Goal: Information Seeking & Learning: Find specific page/section

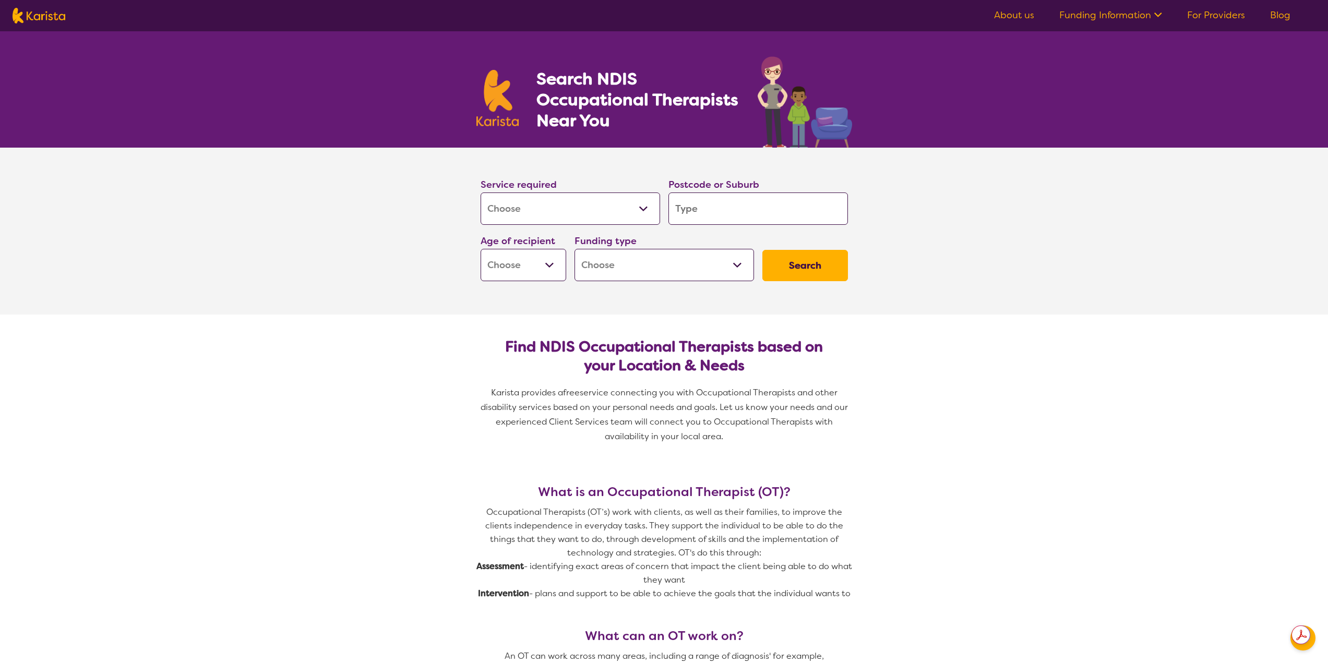
select select "[MEDICAL_DATA]"
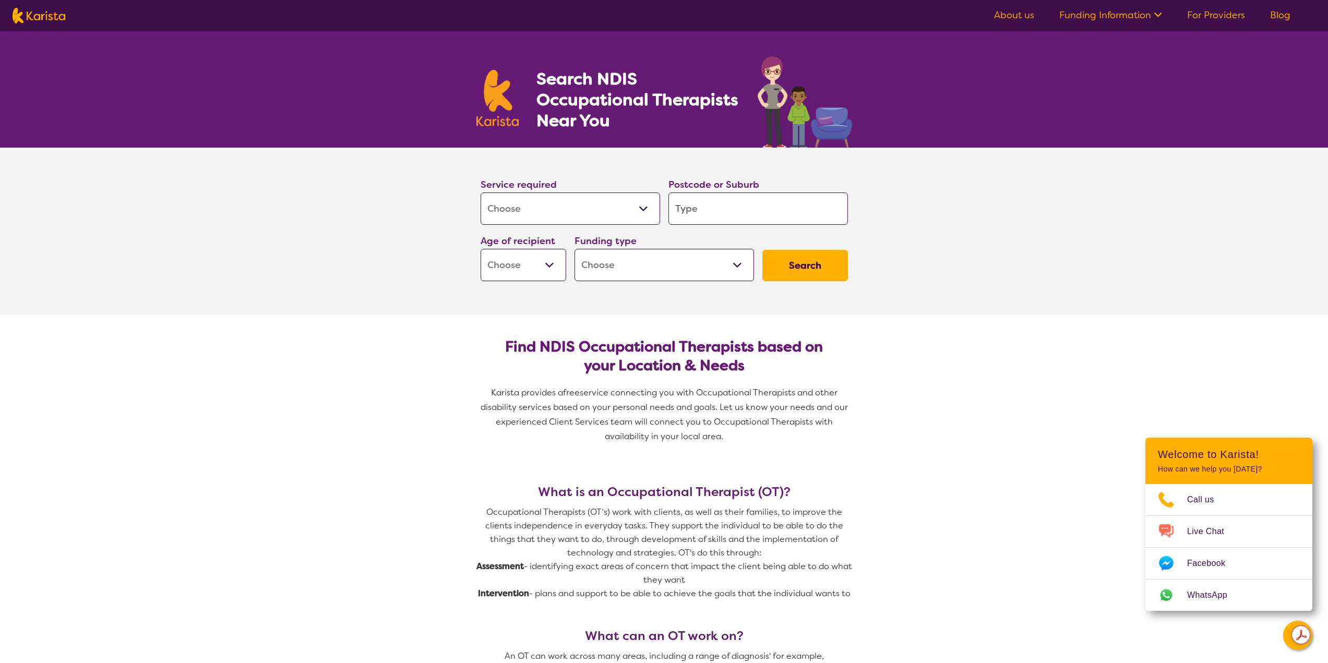
click at [733, 210] on input "search" at bounding box center [758, 209] width 180 height 32
type input "4"
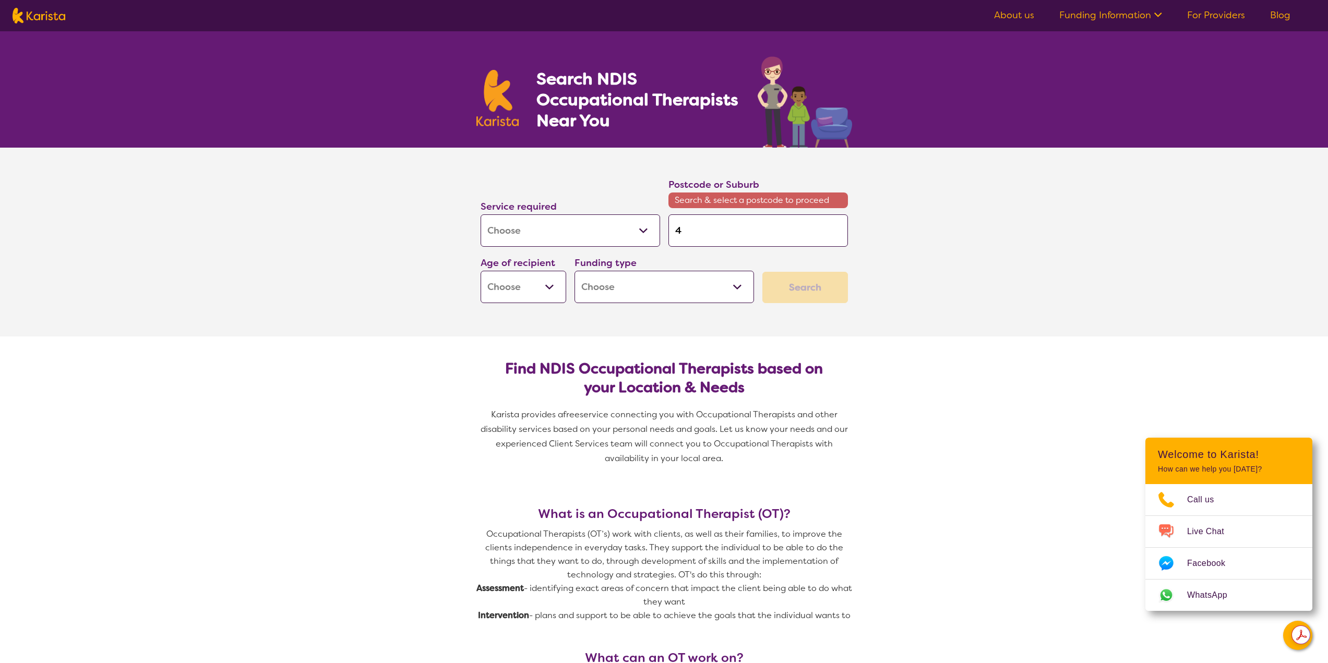
type input "43"
type input "4"
type input "40"
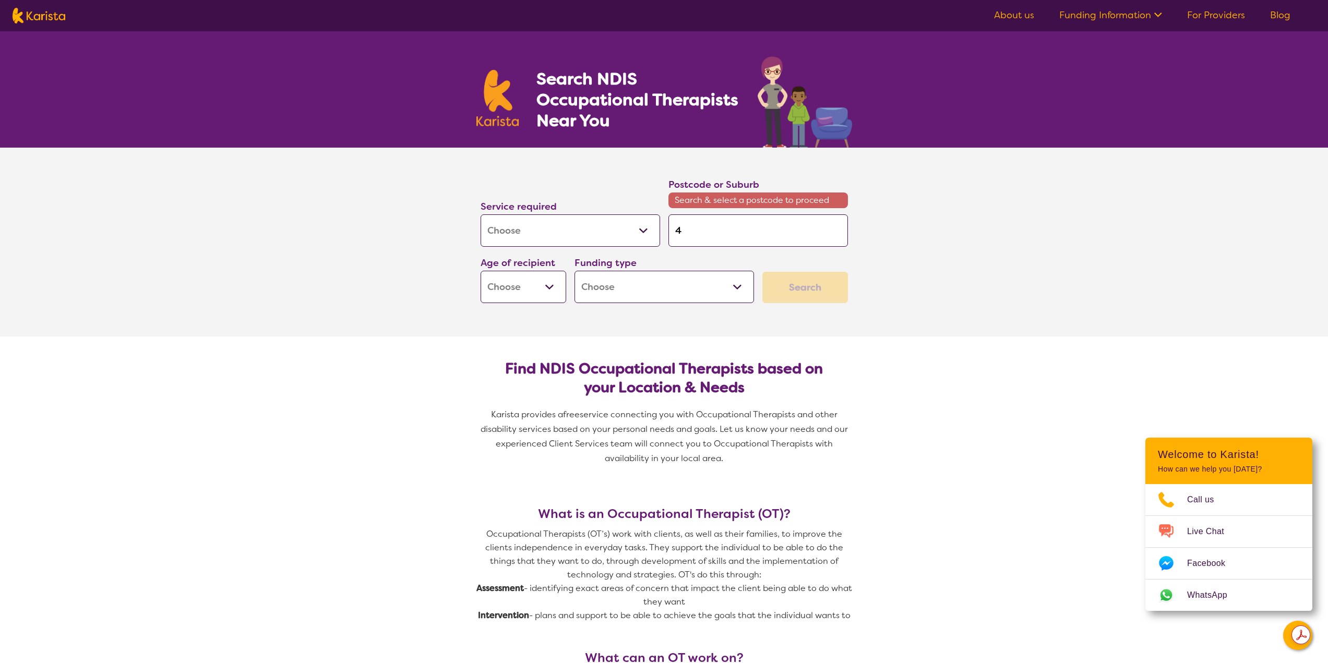
type input "40"
type input "406"
type input "4069"
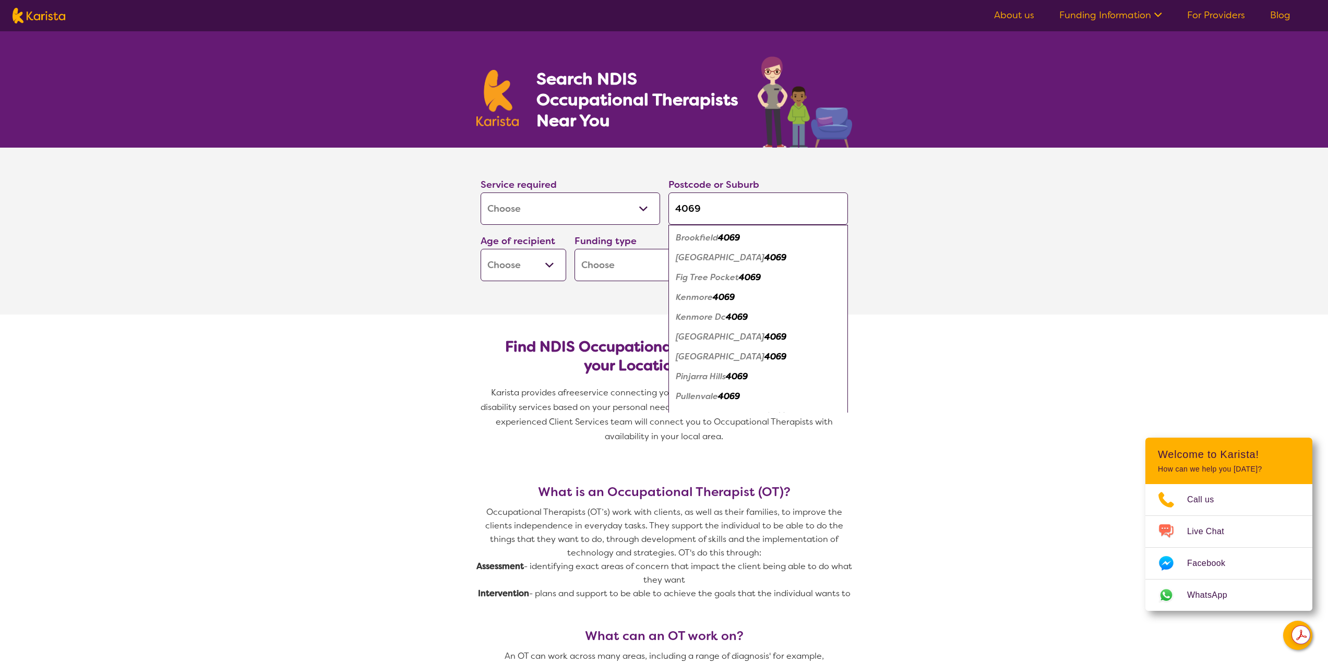
type input "4069"
click at [511, 266] on select "Early Childhood - 0 to 9 Child - 10 to 11 Adolescent - 12 to 17 Adult - 18 to 6…" at bounding box center [524, 265] width 86 height 32
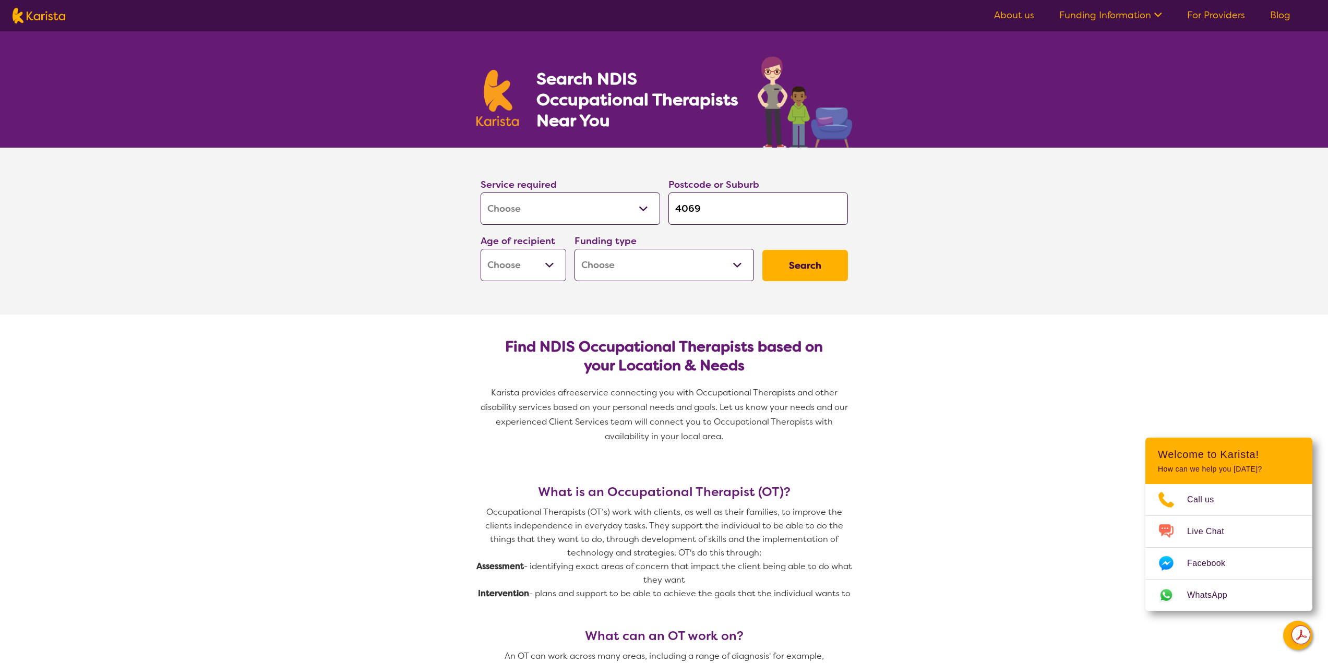
select select "AS"
click at [481, 249] on select "Early Childhood - 0 to 9 Child - 10 to 11 Adolescent - 12 to 17 Adult - 18 to 6…" at bounding box center [524, 265] width 86 height 32
select select "AS"
click at [661, 270] on select "Home Care Package (HCP) National Disability Insurance Scheme (NDIS) I don't know" at bounding box center [665, 265] width 180 height 32
select select "i-don-t-know"
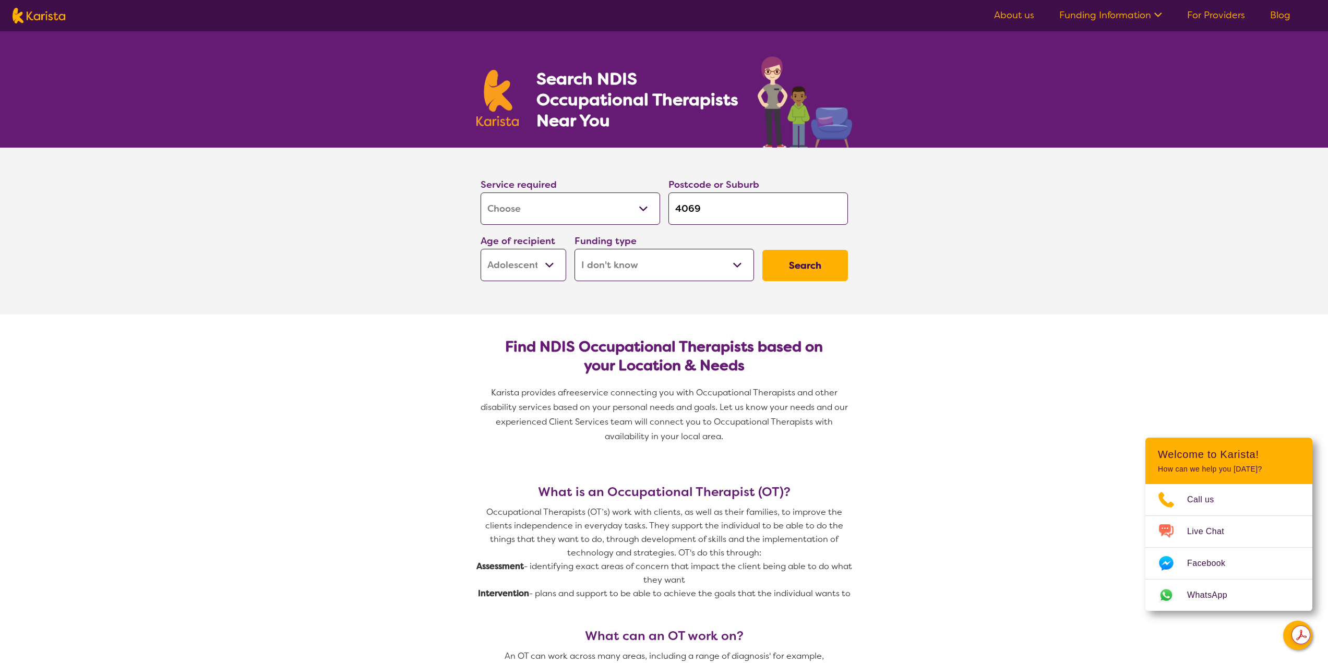
click at [575, 249] on select "Home Care Package (HCP) National Disability Insurance Scheme (NDIS) I don't know" at bounding box center [665, 265] width 180 height 32
select select "i-don-t-know"
click at [812, 266] on button "Search" at bounding box center [805, 265] width 86 height 31
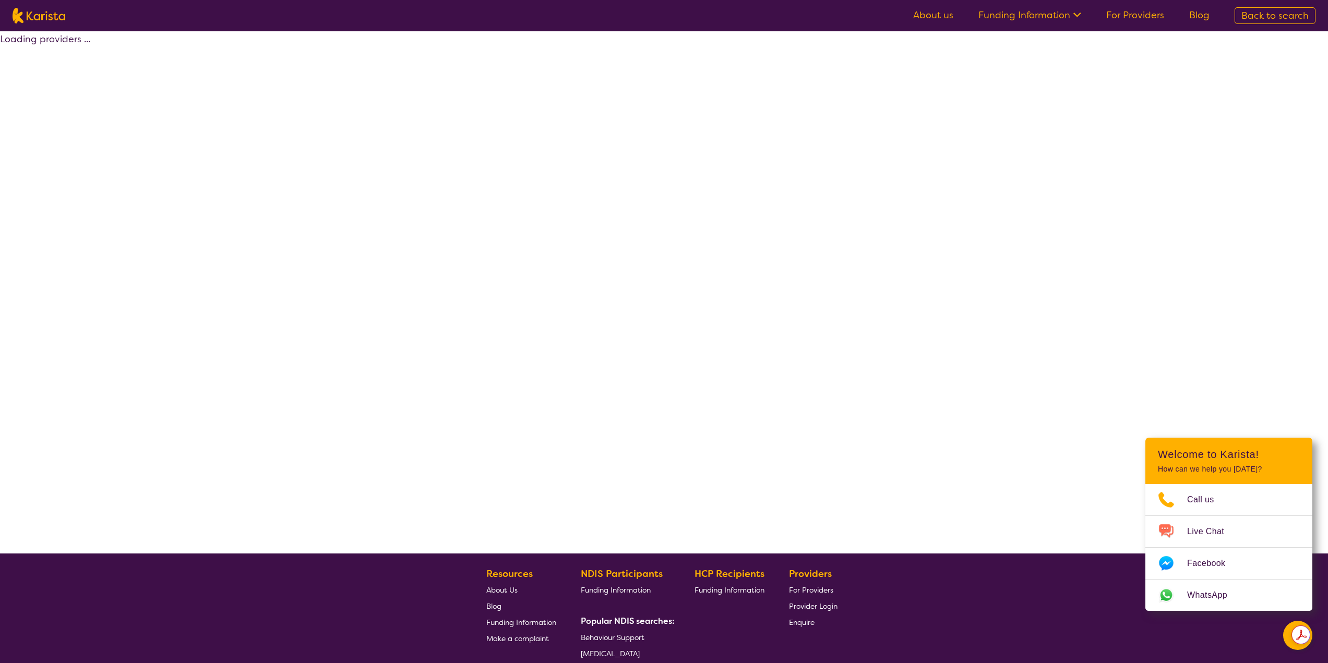
select select "[MEDICAL_DATA]"
select select "AS"
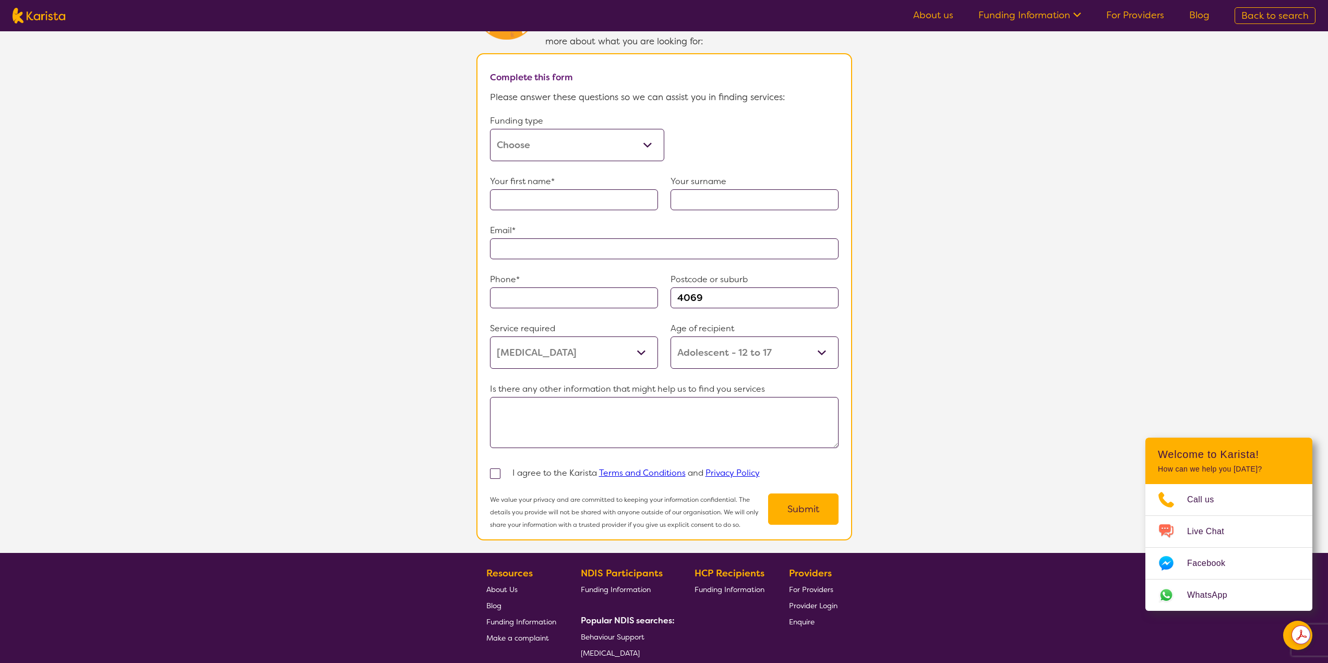
scroll to position [722, 0]
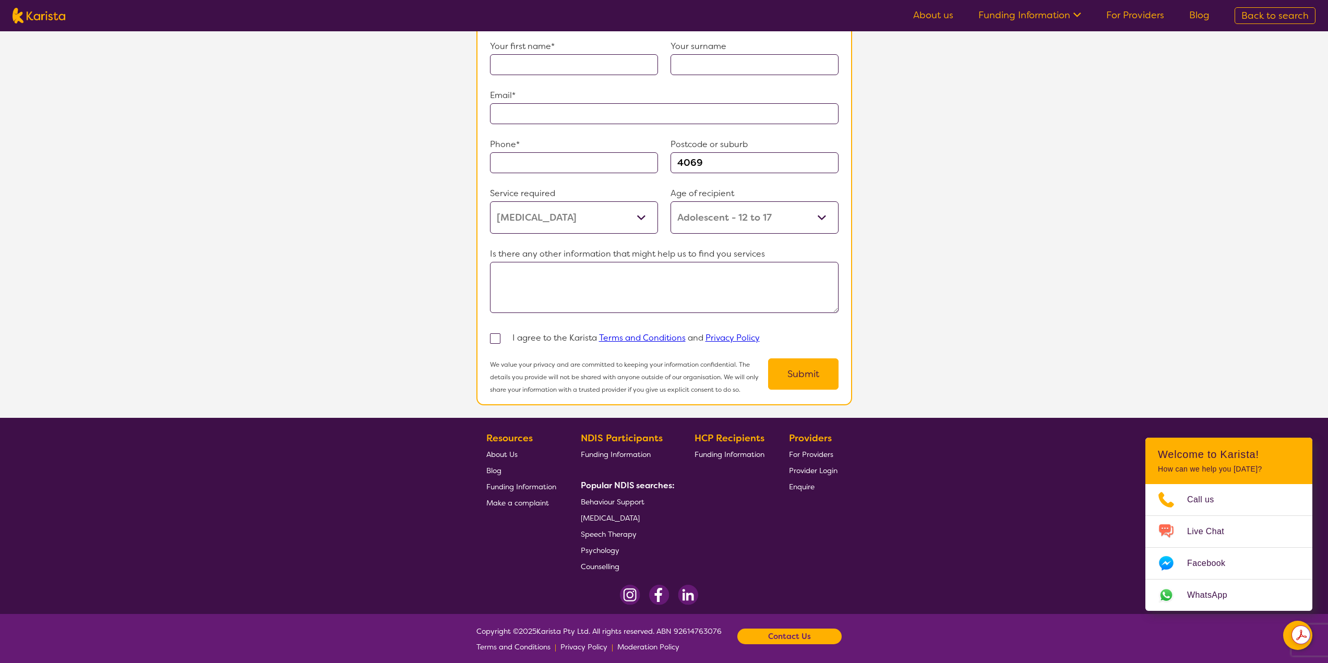
click at [628, 513] on span "[MEDICAL_DATA]" at bounding box center [610, 517] width 59 height 9
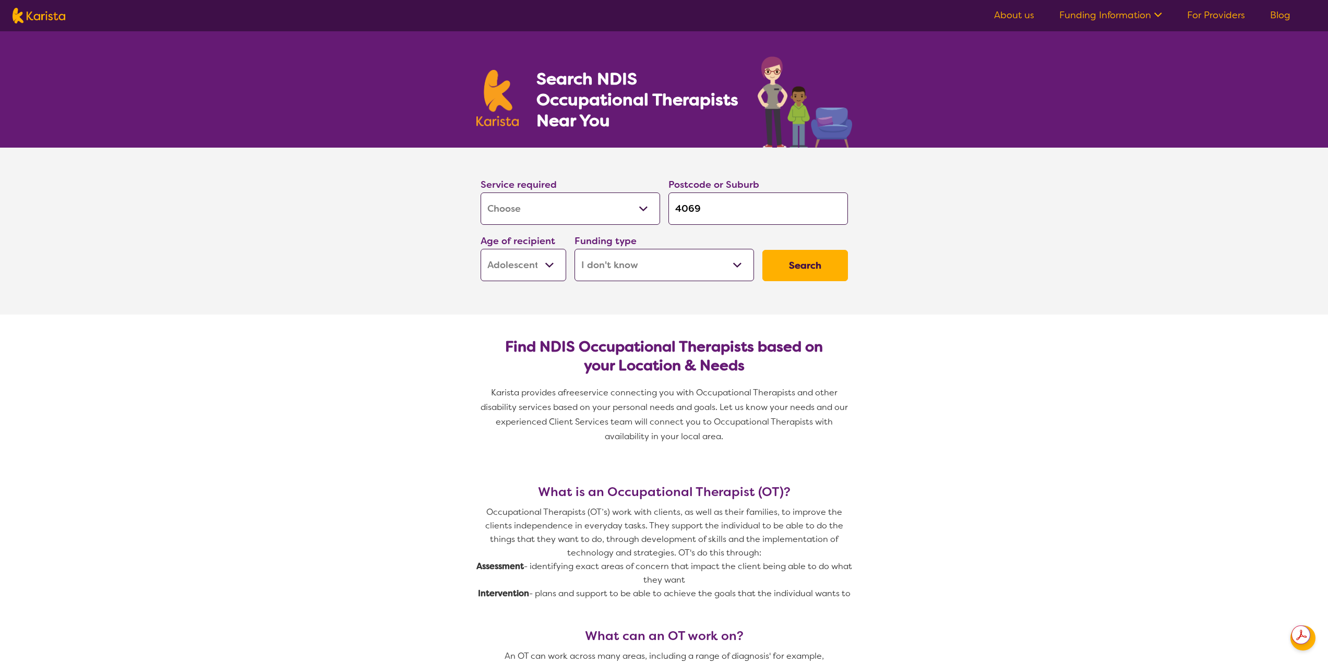
select select "[MEDICAL_DATA]"
select select "AS"
select select "i-don-t-know"
select select "[MEDICAL_DATA]"
select select "AS"
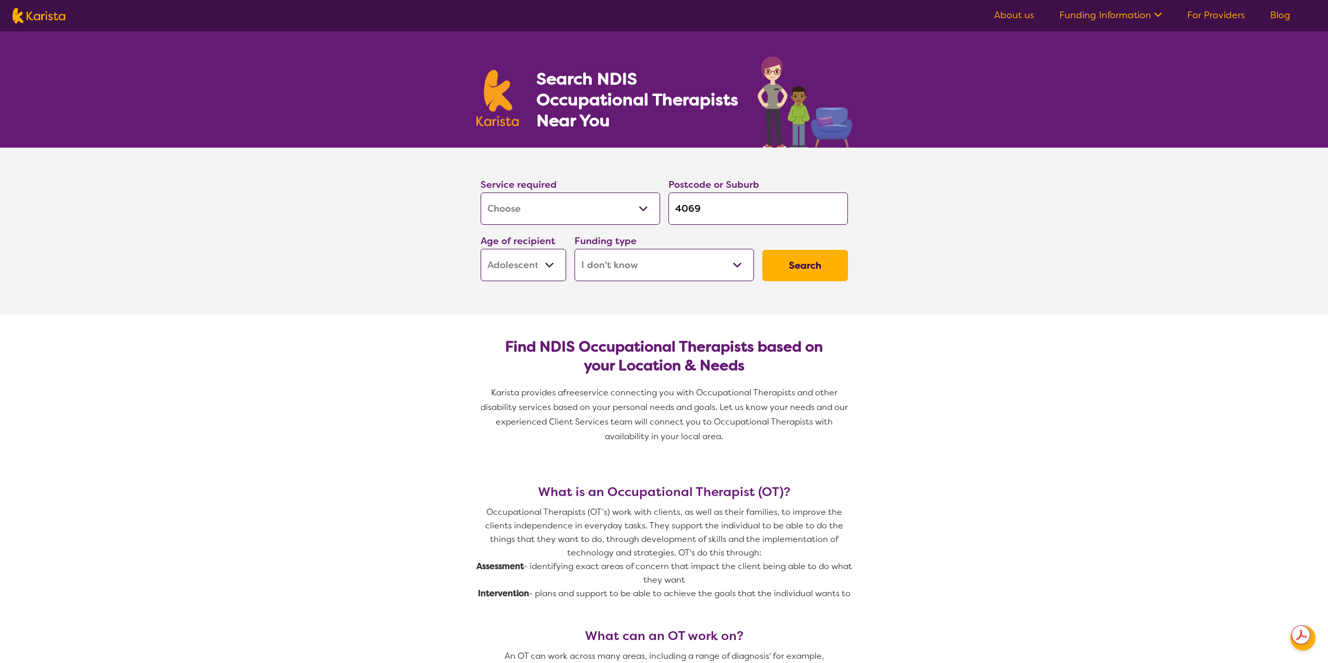
select select "i-don-t-know"
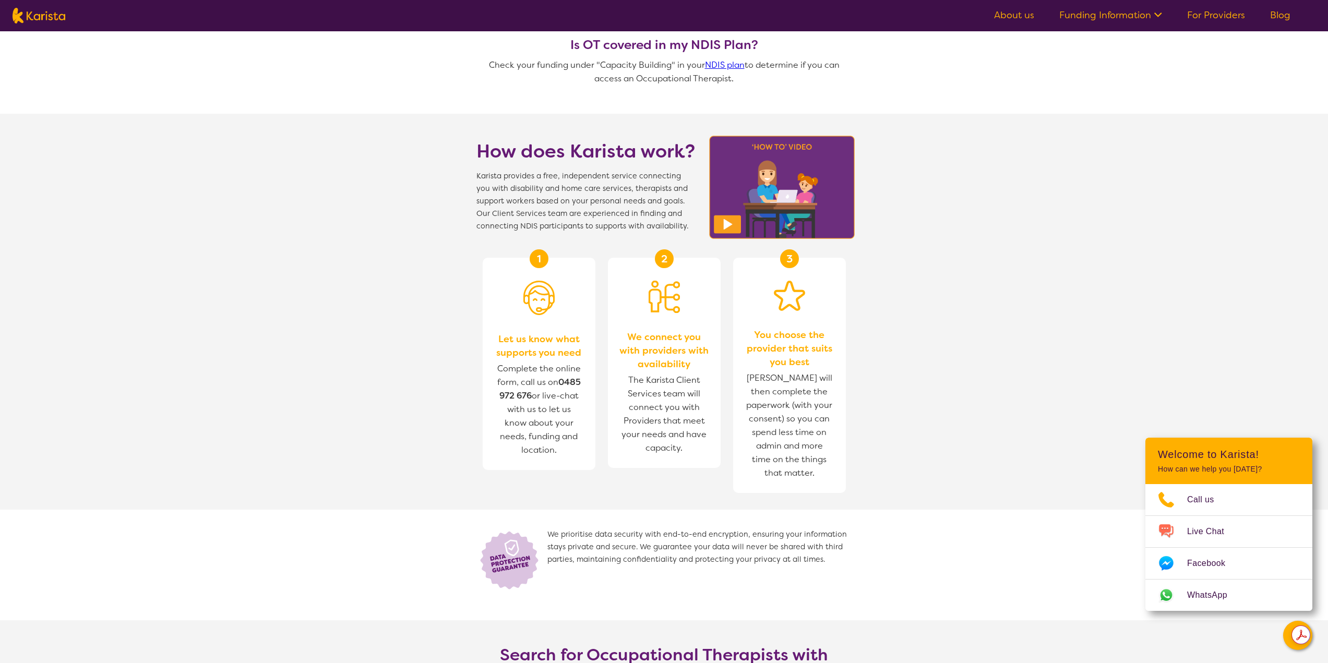
scroll to position [939, 0]
